Goal: Transaction & Acquisition: Purchase product/service

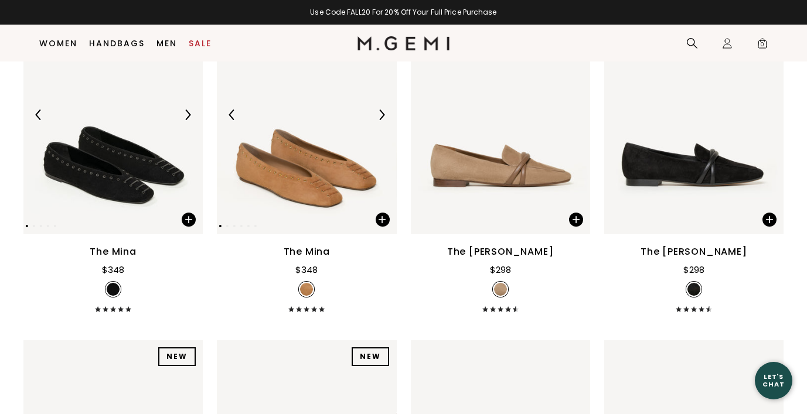
click at [287, 179] on img at bounding box center [306, 114] width 179 height 239
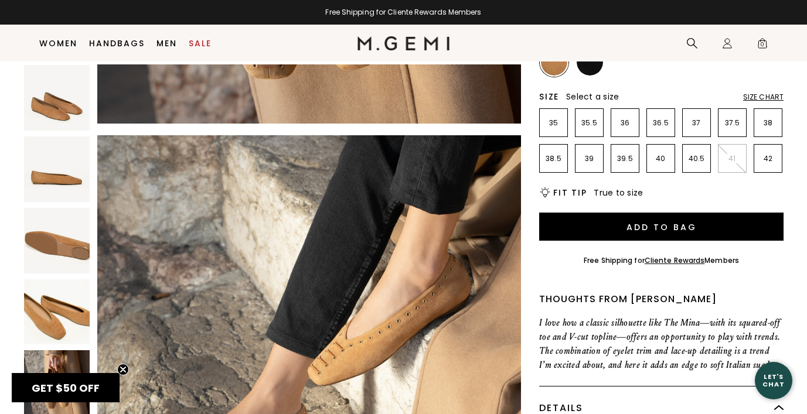
scroll to position [1896, 0]
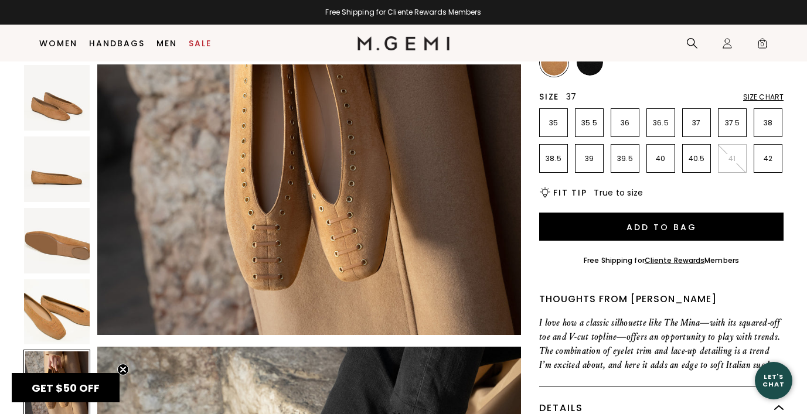
click at [697, 115] on li "37" at bounding box center [696, 122] width 29 height 29
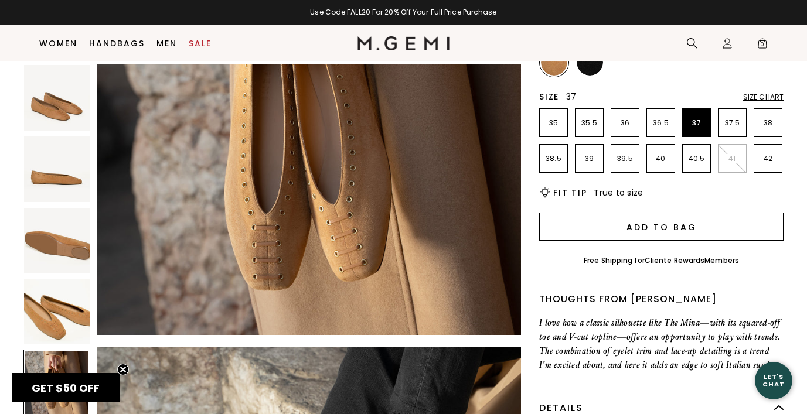
click at [668, 226] on button "Add to Bag" at bounding box center [661, 227] width 244 height 28
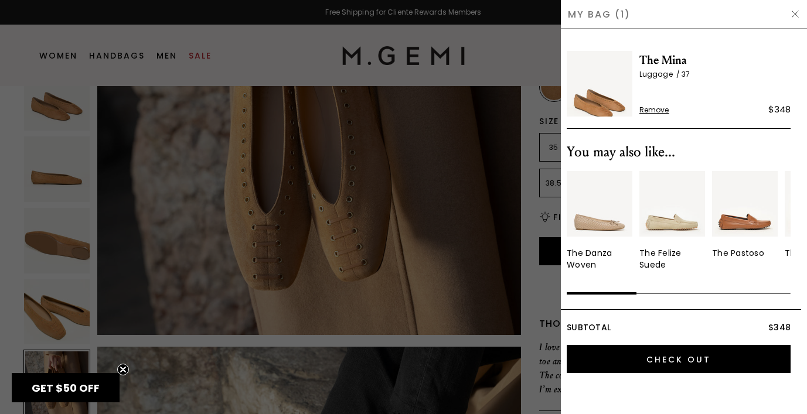
click at [467, 239] on div at bounding box center [403, 207] width 807 height 414
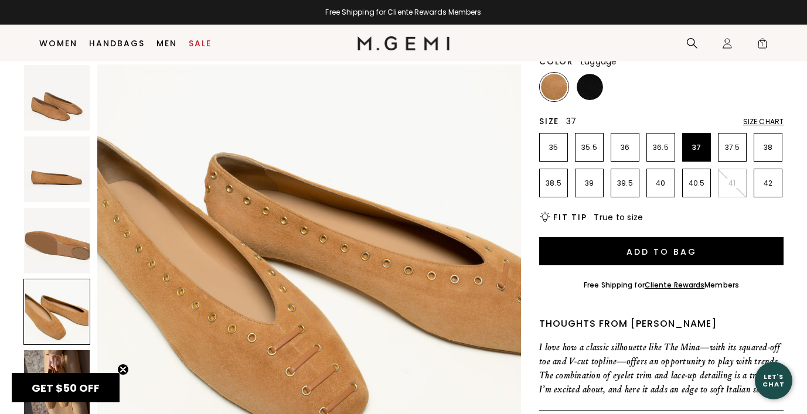
scroll to position [1263, 0]
